Goal: Task Accomplishment & Management: Use online tool/utility

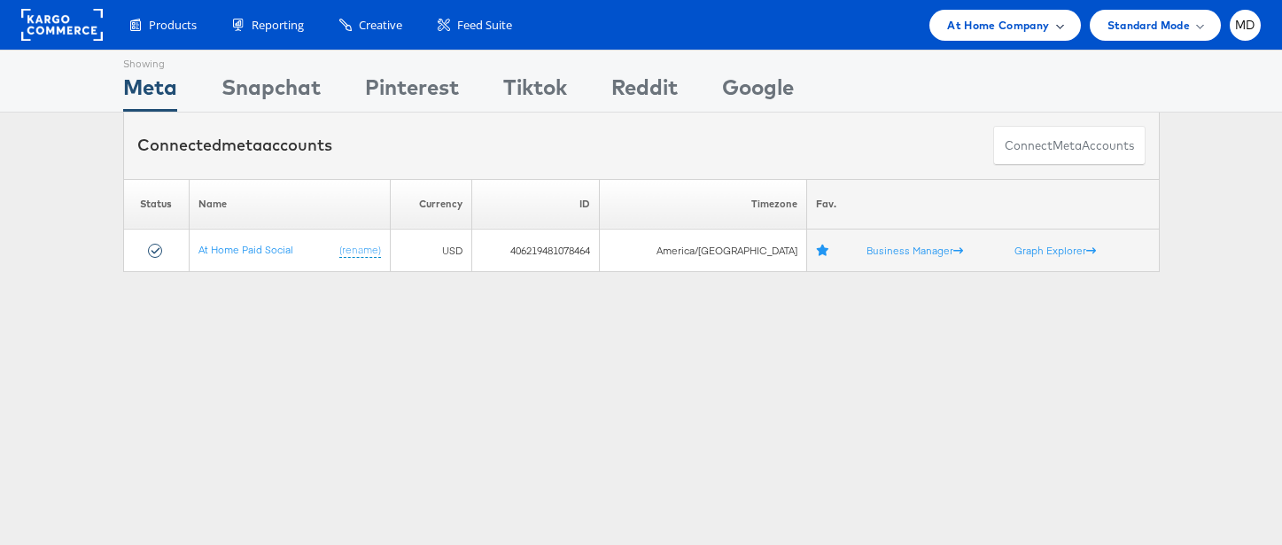
click at [1029, 24] on span "At Home Company" at bounding box center [998, 25] width 102 height 19
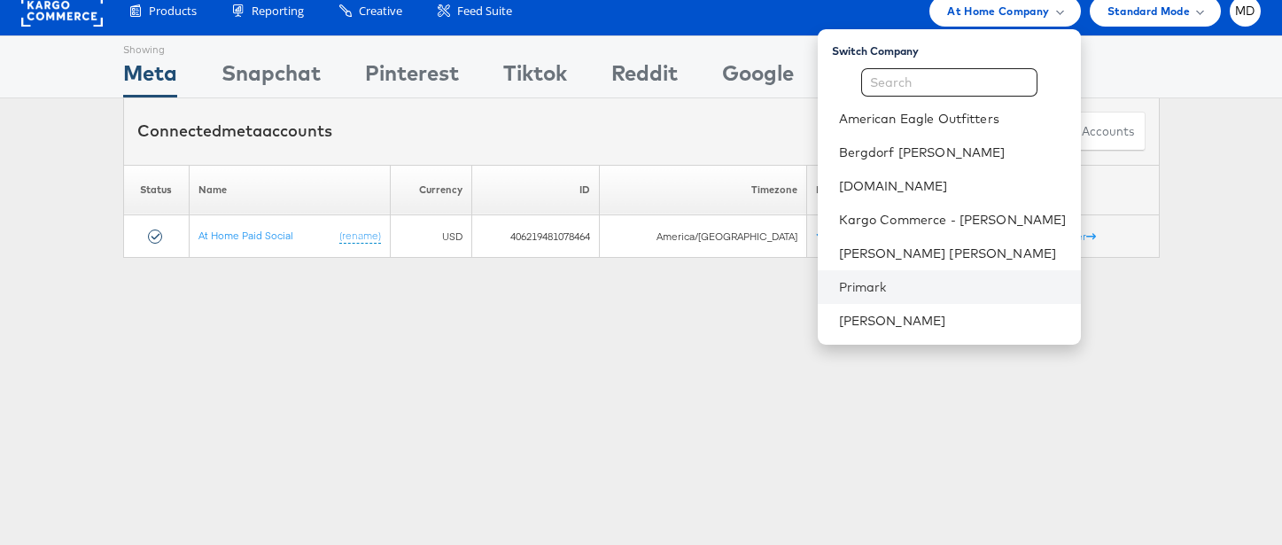
scroll to position [21, 0]
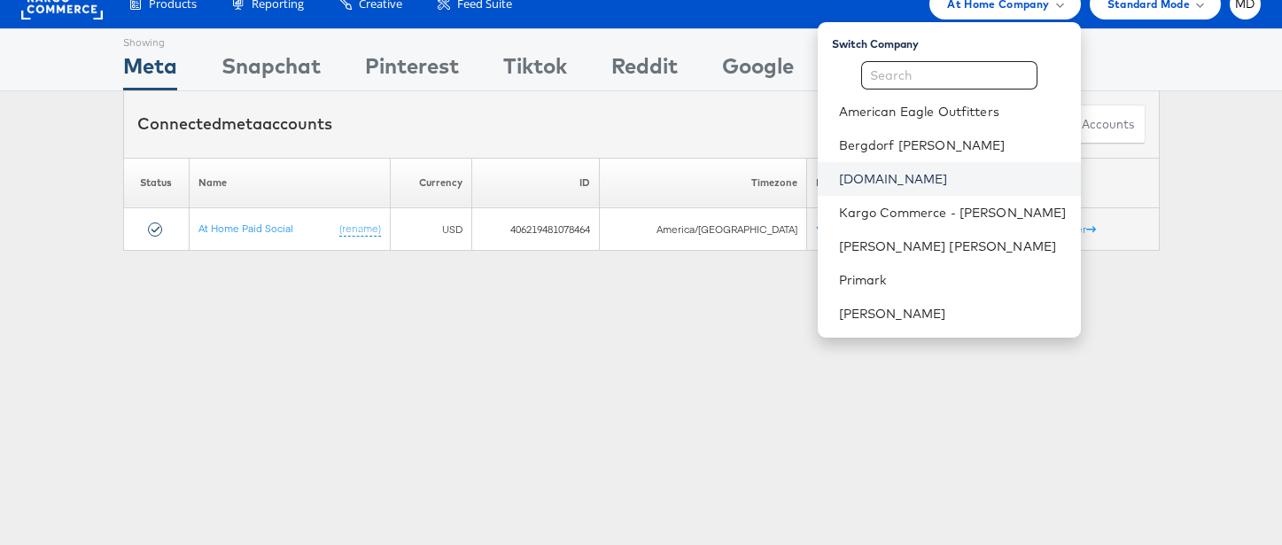
click at [900, 183] on link "[DOMAIN_NAME]" at bounding box center [953, 179] width 228 height 18
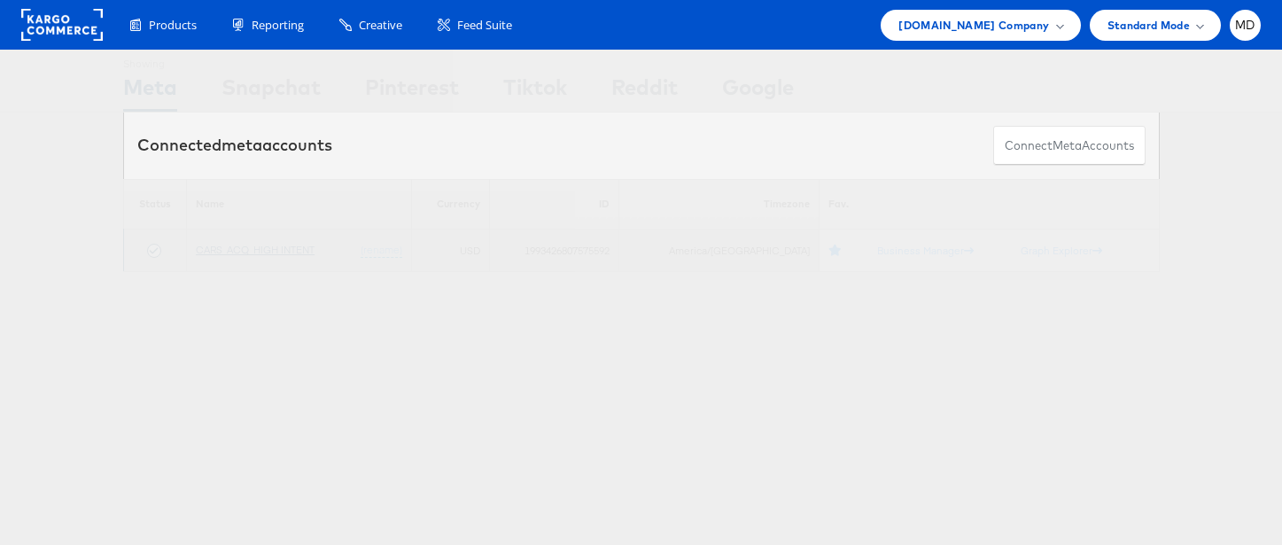
click at [223, 244] on link "CARS_ACQ_HIGH INTENT" at bounding box center [255, 249] width 119 height 13
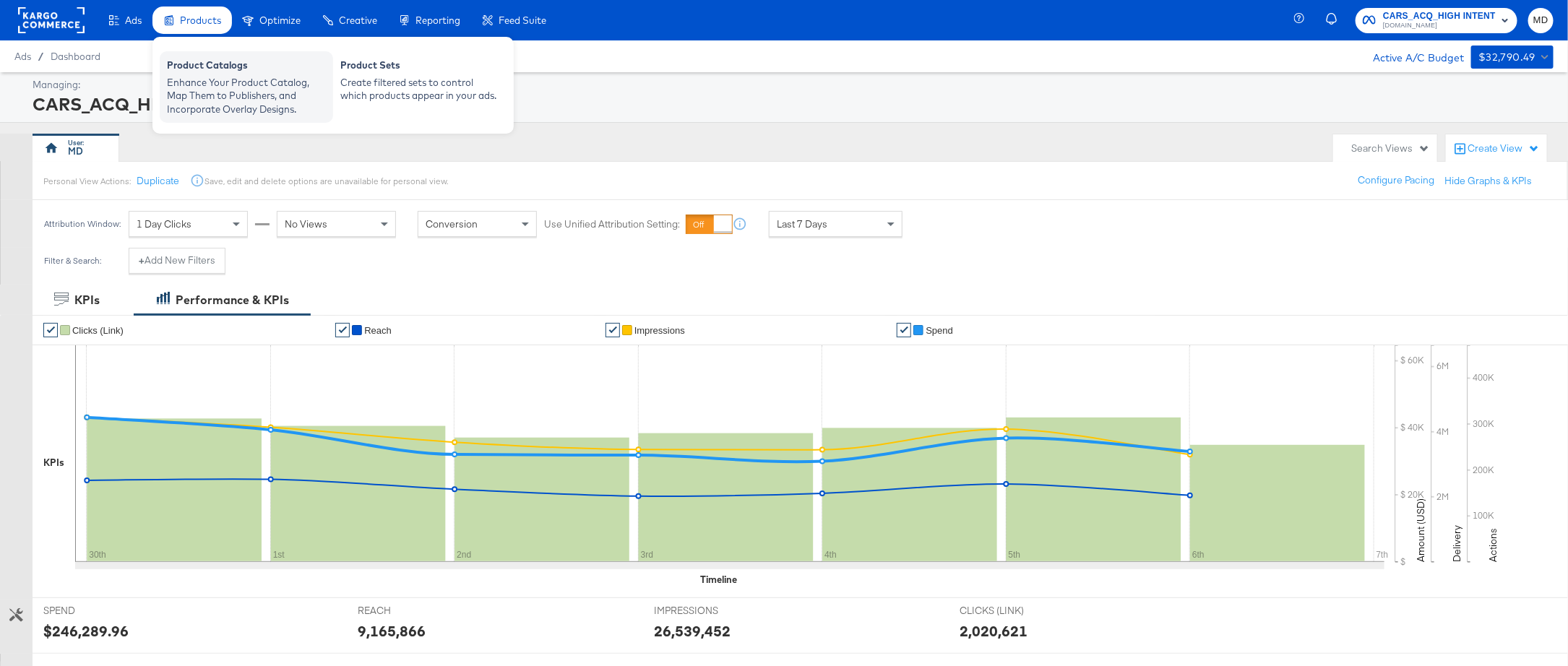
click at [212, 73] on div "Product Catalogs" at bounding box center [246, 67] width 159 height 17
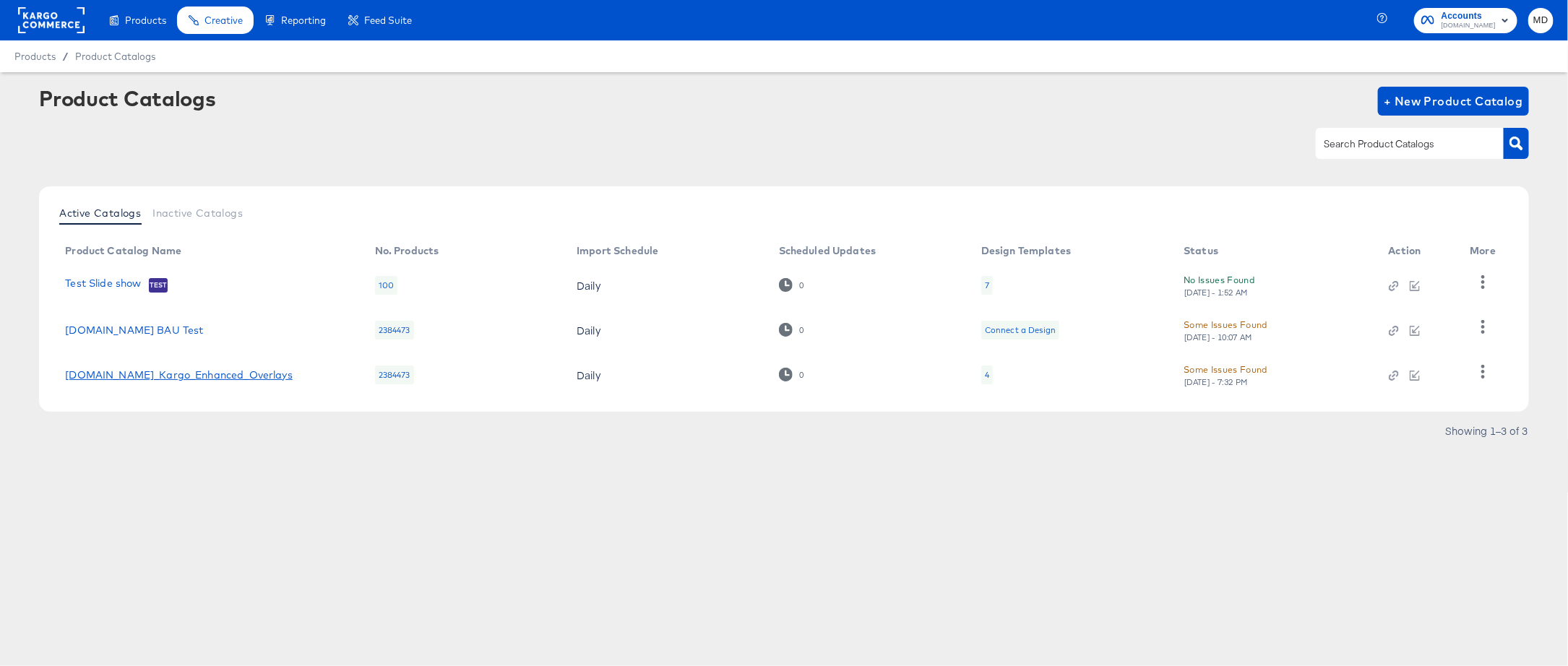
click at [168, 372] on link "[DOMAIN_NAME]_Kargo_Enhanced_Overlays" at bounding box center [179, 375] width 227 height 11
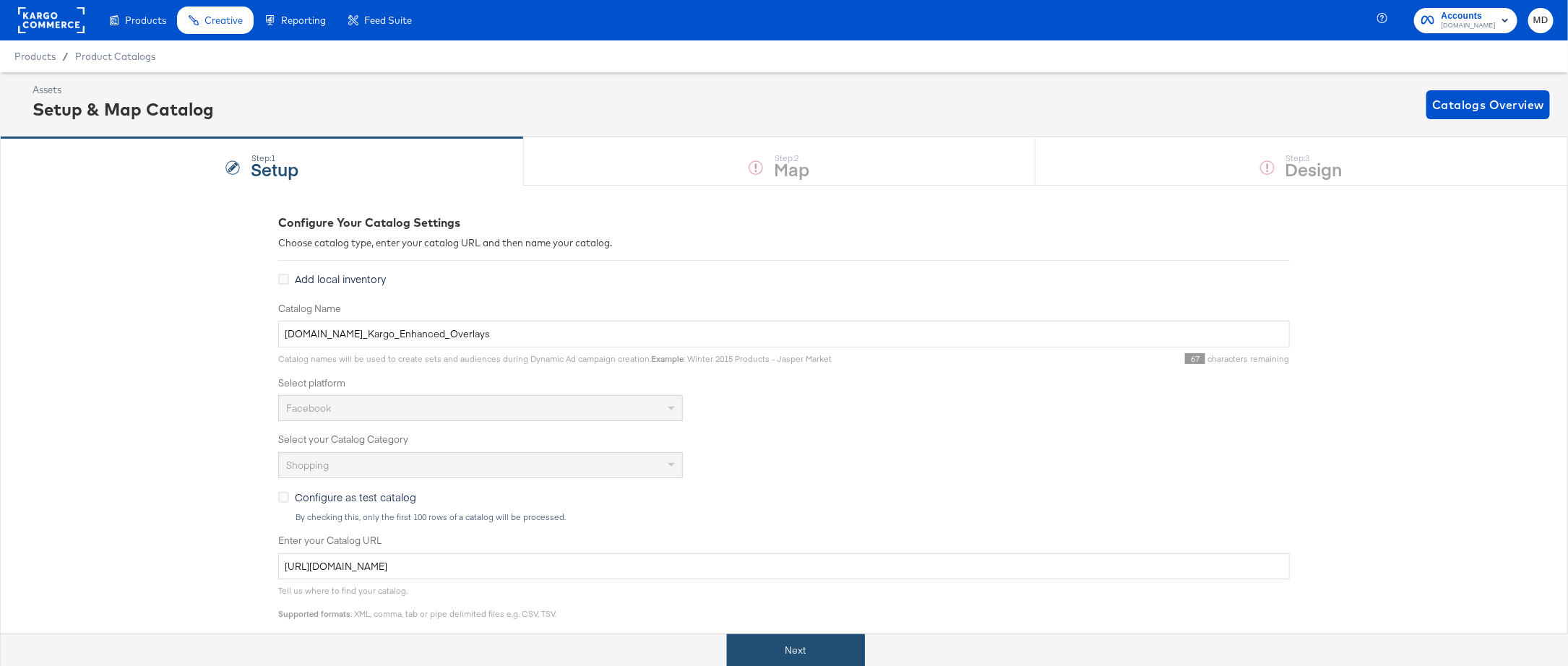
click at [797, 649] on button "Next" at bounding box center [795, 651] width 138 height 33
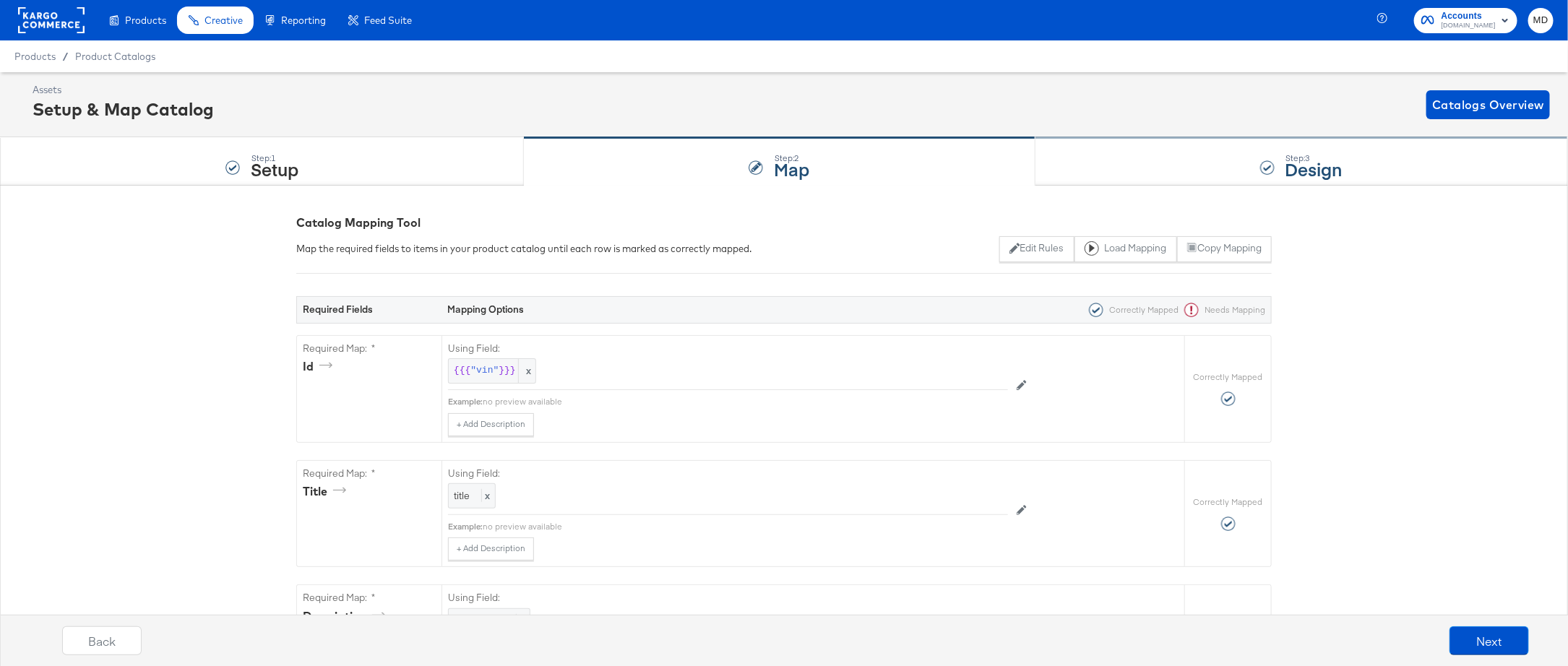
click at [1149, 160] on div "Step: 3 Design" at bounding box center [1301, 161] width 532 height 47
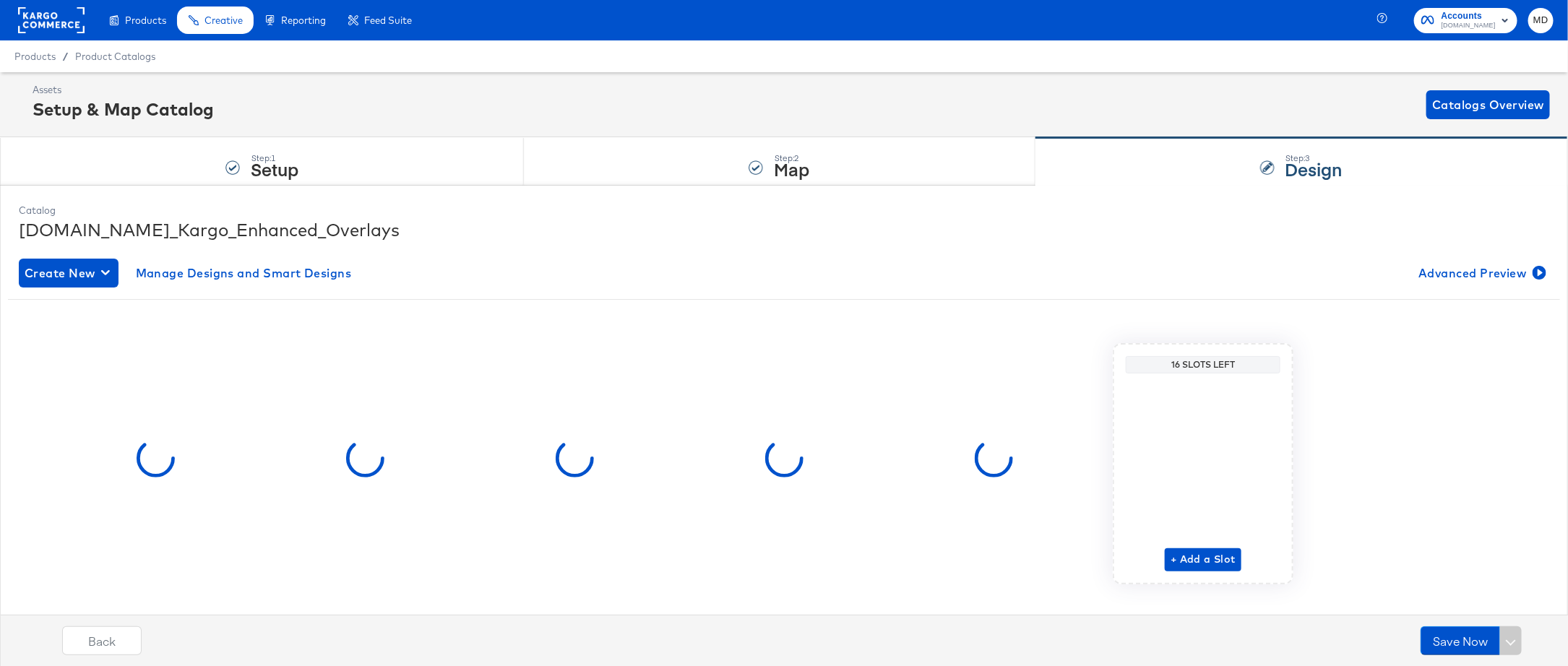
scroll to position [22, 0]
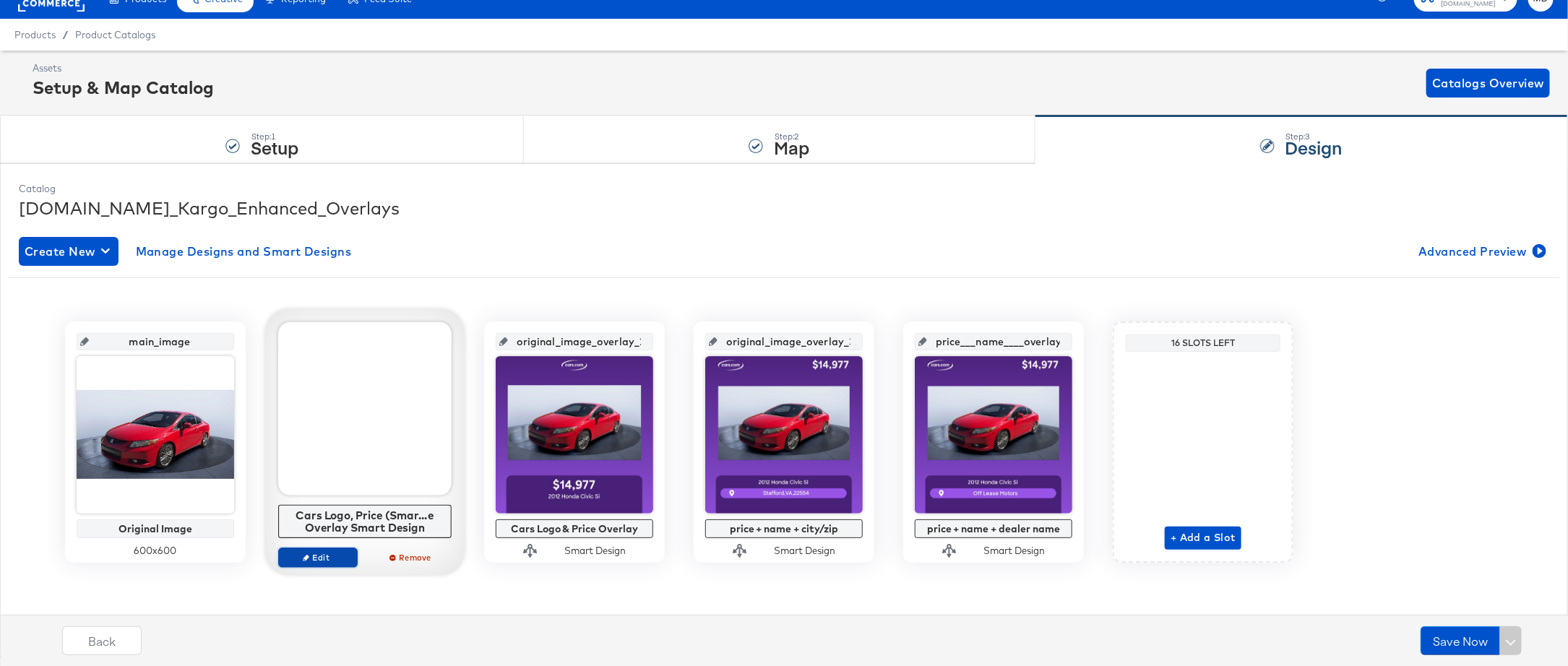
click at [331, 552] on span "Edit" at bounding box center [318, 557] width 67 height 11
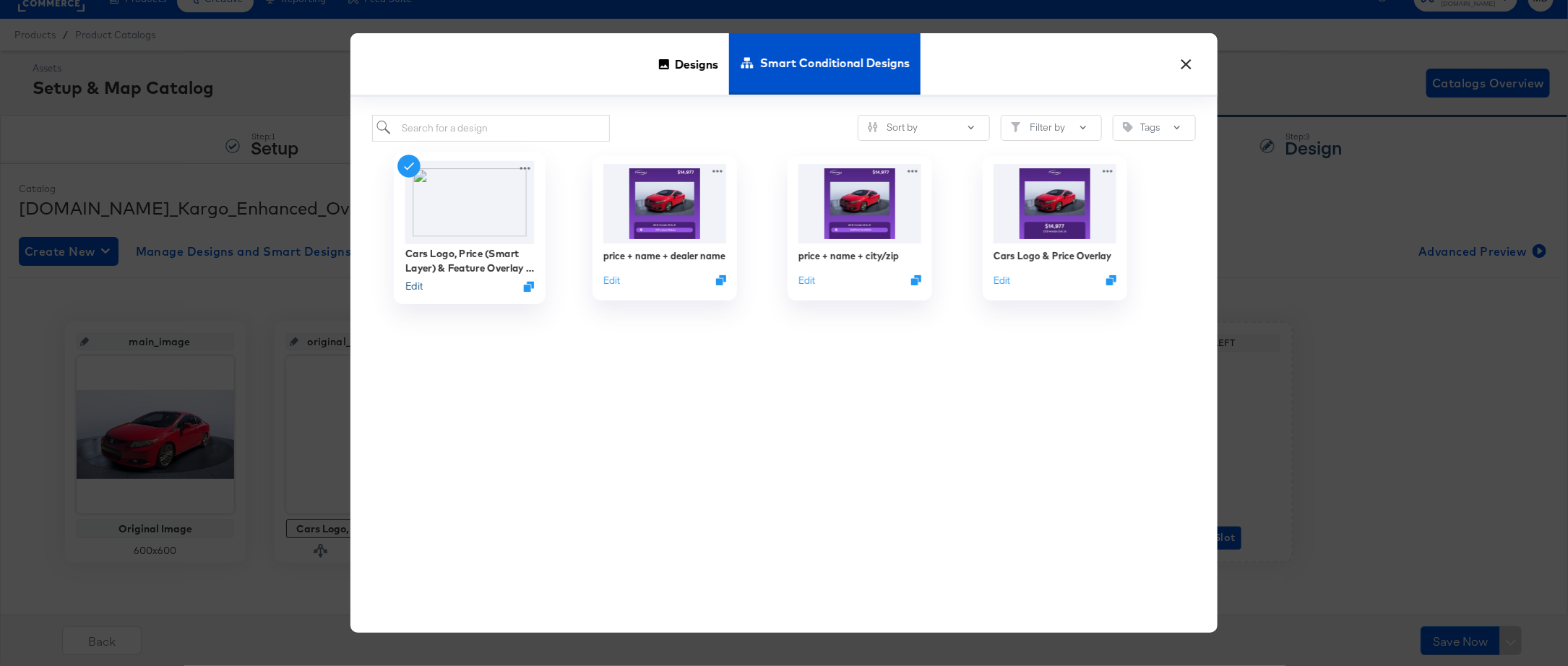
click at [421, 282] on button "Edit" at bounding box center [413, 285] width 17 height 14
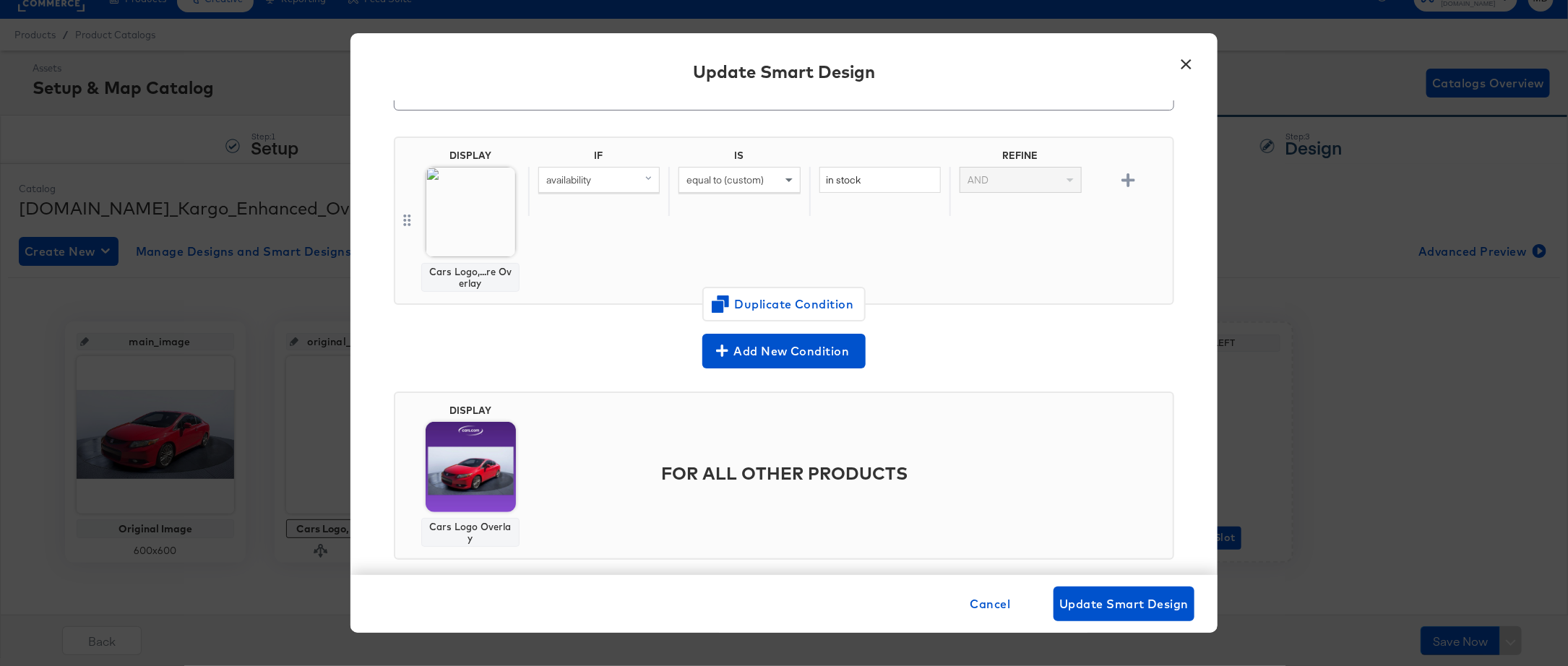
scroll to position [88, 0]
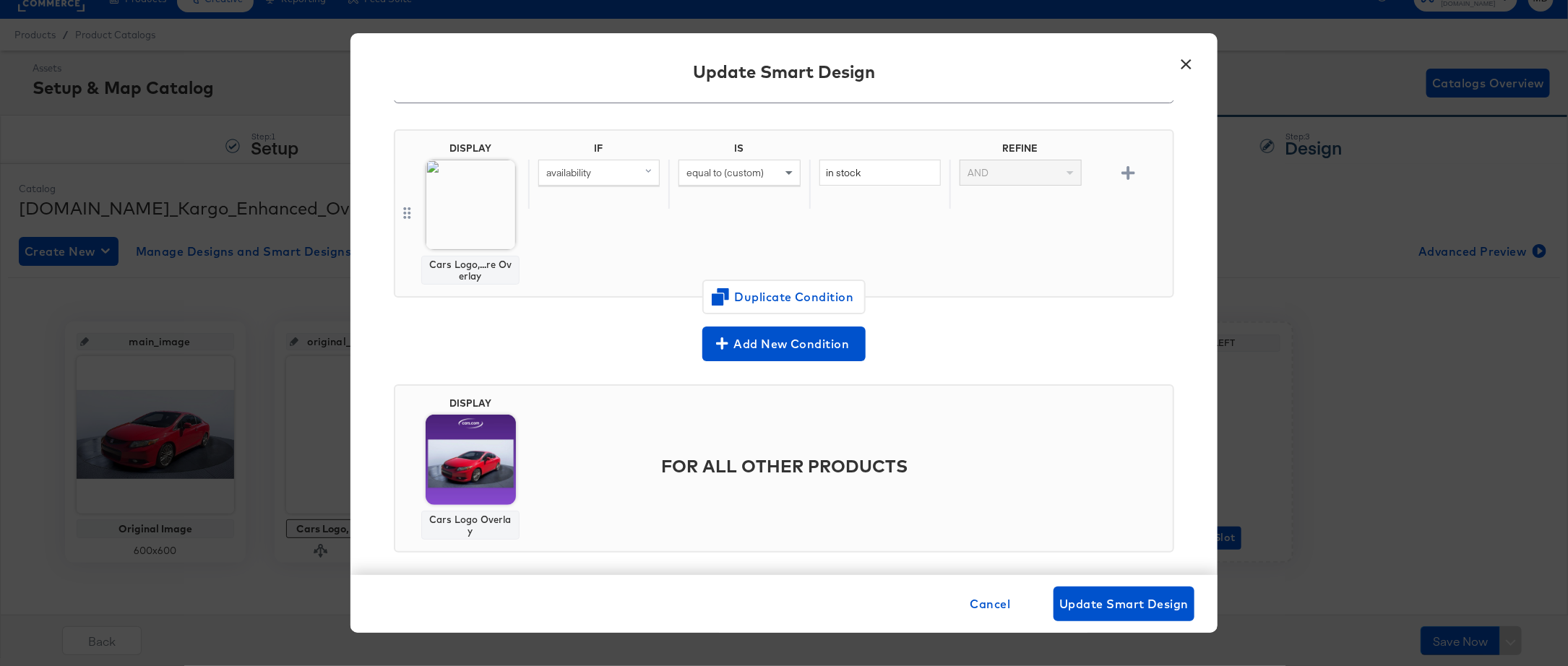
click at [1195, 65] on button "×" at bounding box center [1186, 60] width 26 height 26
